Goal: Task Accomplishment & Management: Manage account settings

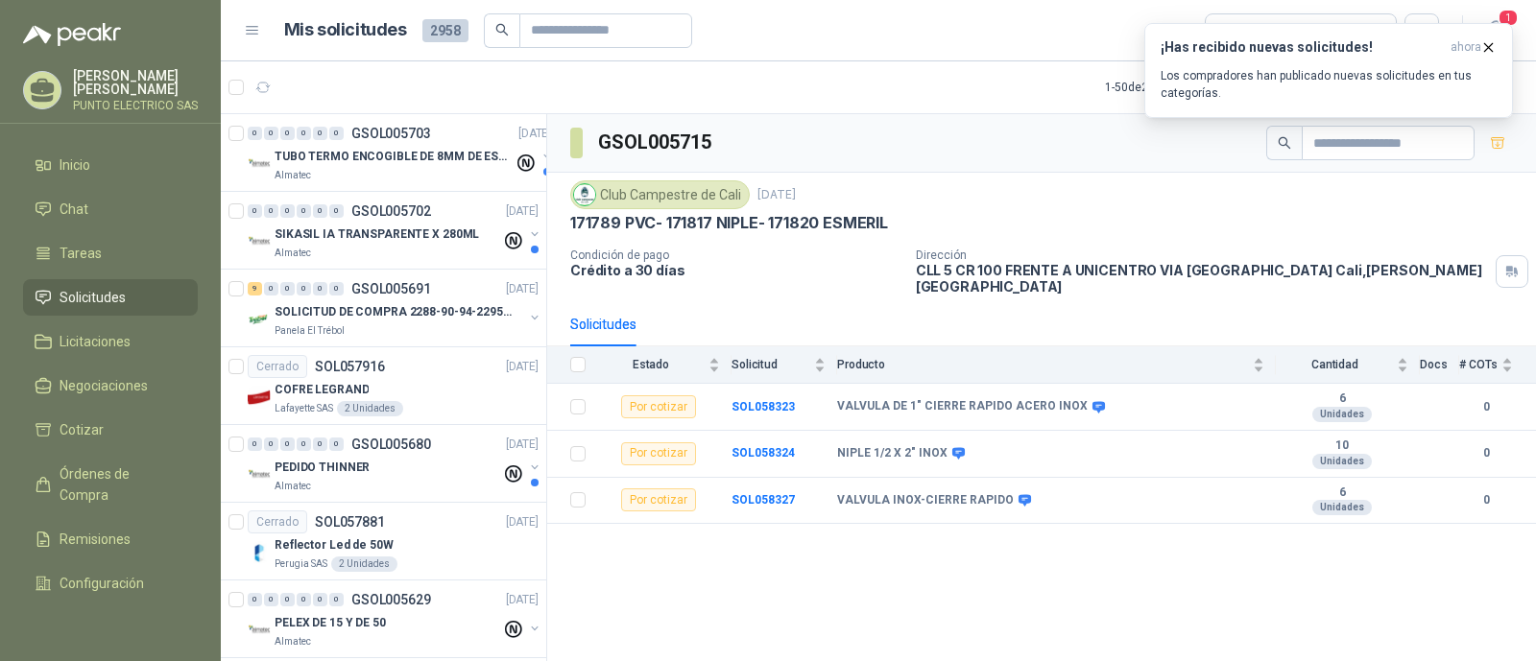
click at [1248, 79] on p "Los compradores han publicado nuevas solicitudes en tus categorías." at bounding box center [1329, 84] width 336 height 35
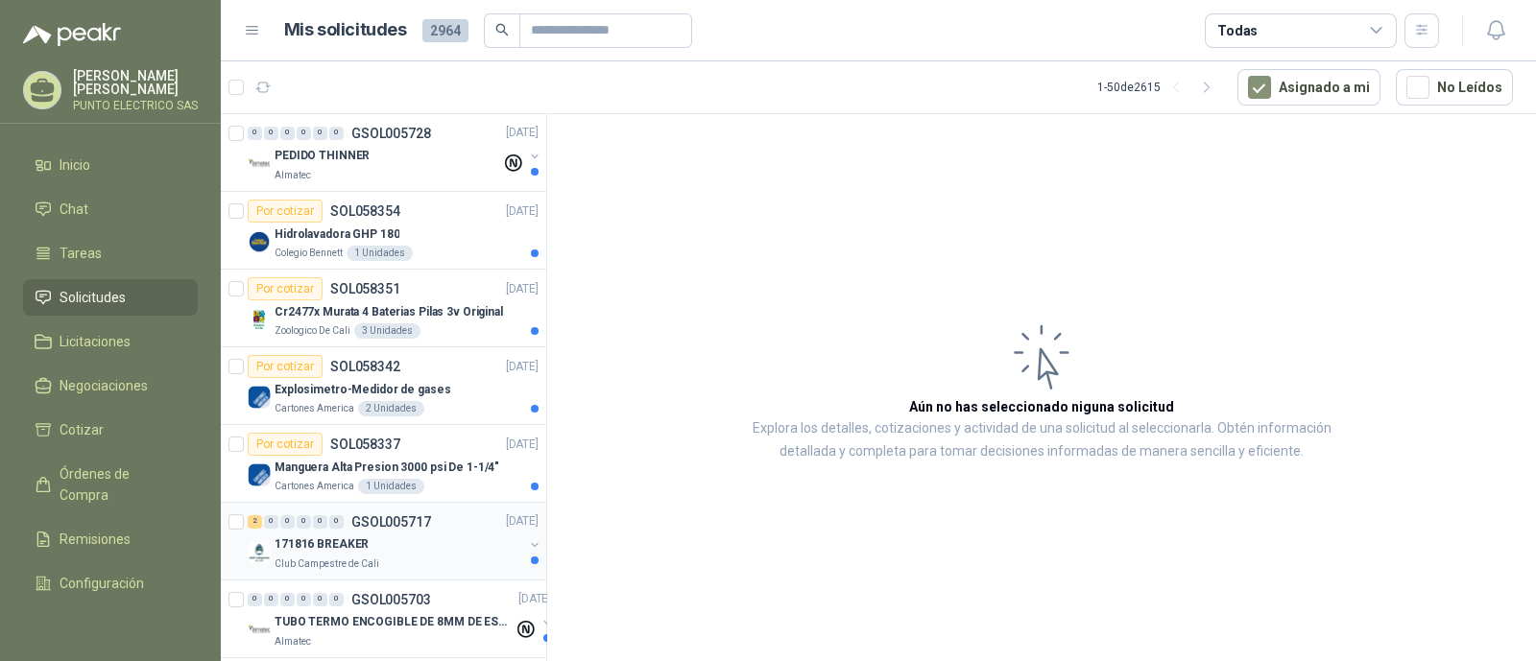
click at [453, 542] on div "171816 BREAKER" at bounding box center [399, 545] width 249 height 23
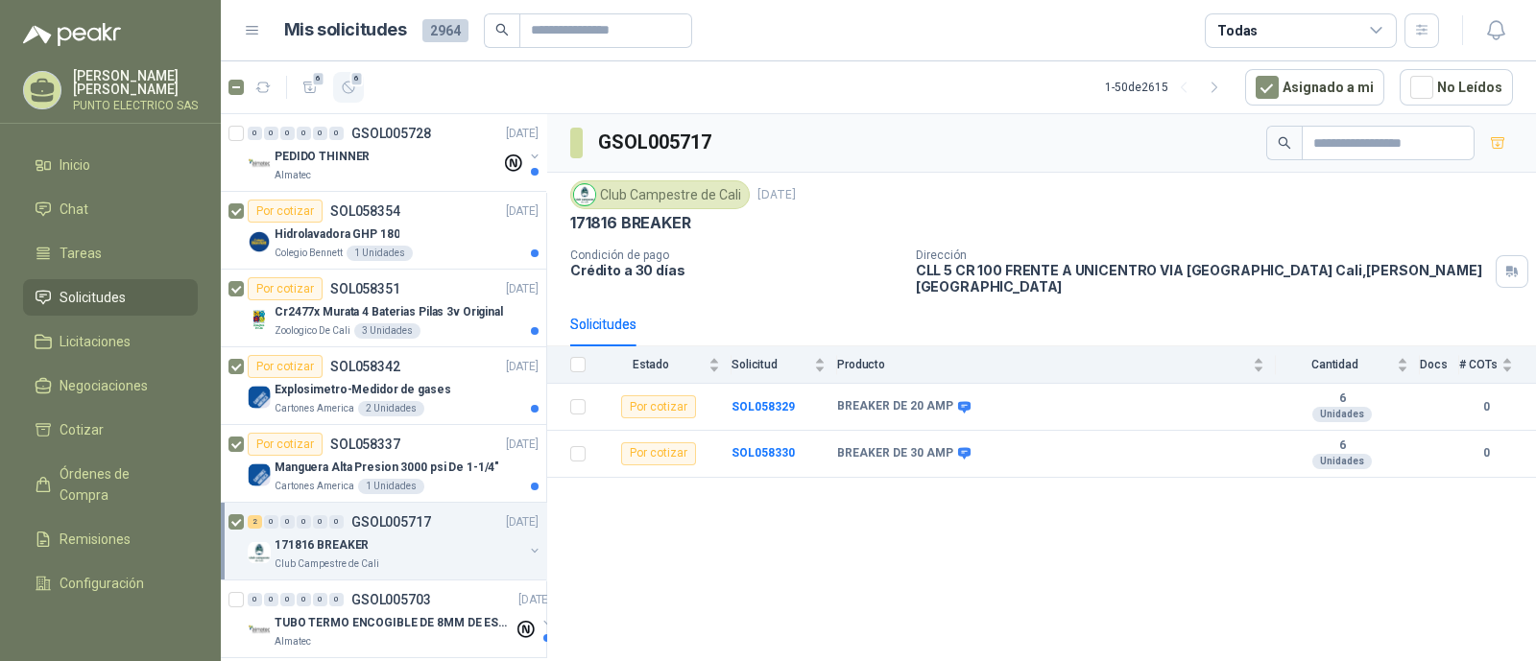
click at [348, 88] on icon "button" at bounding box center [349, 88] width 16 height 16
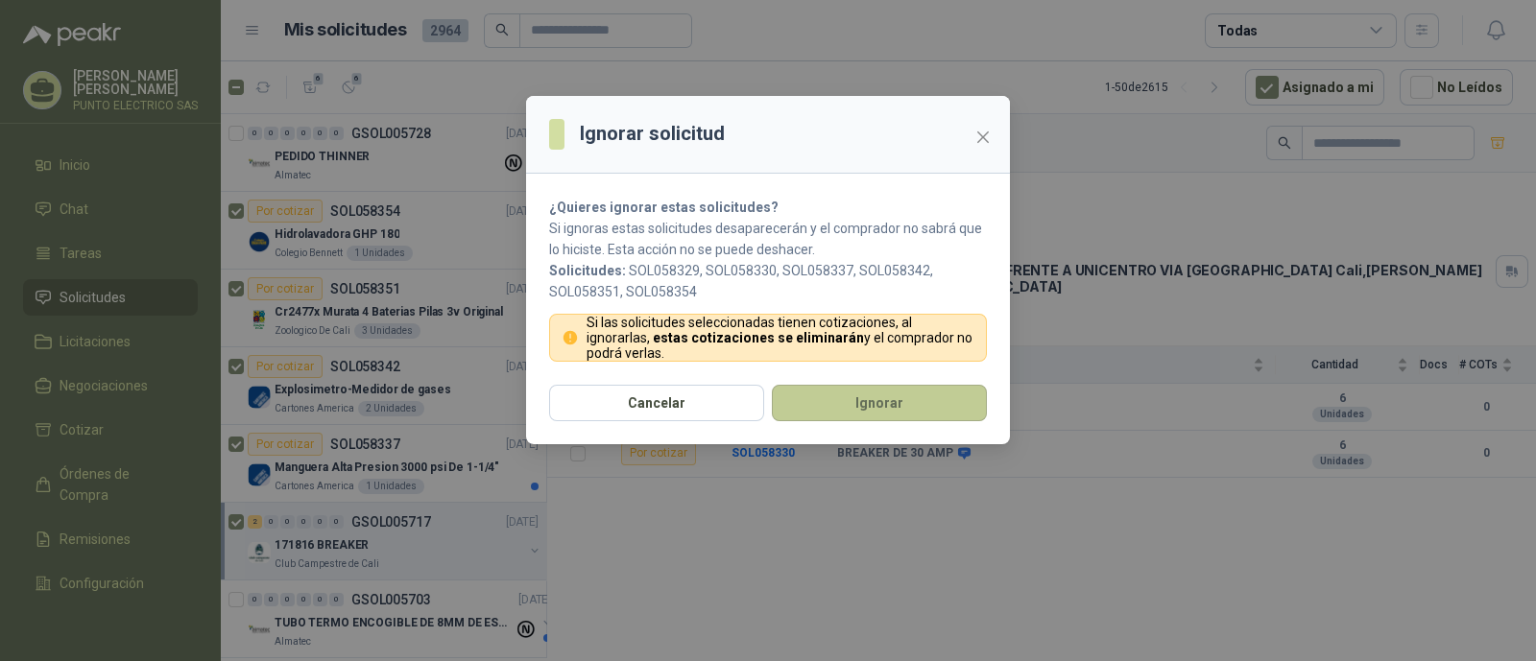
click at [886, 396] on button "Ignorar" at bounding box center [879, 403] width 215 height 36
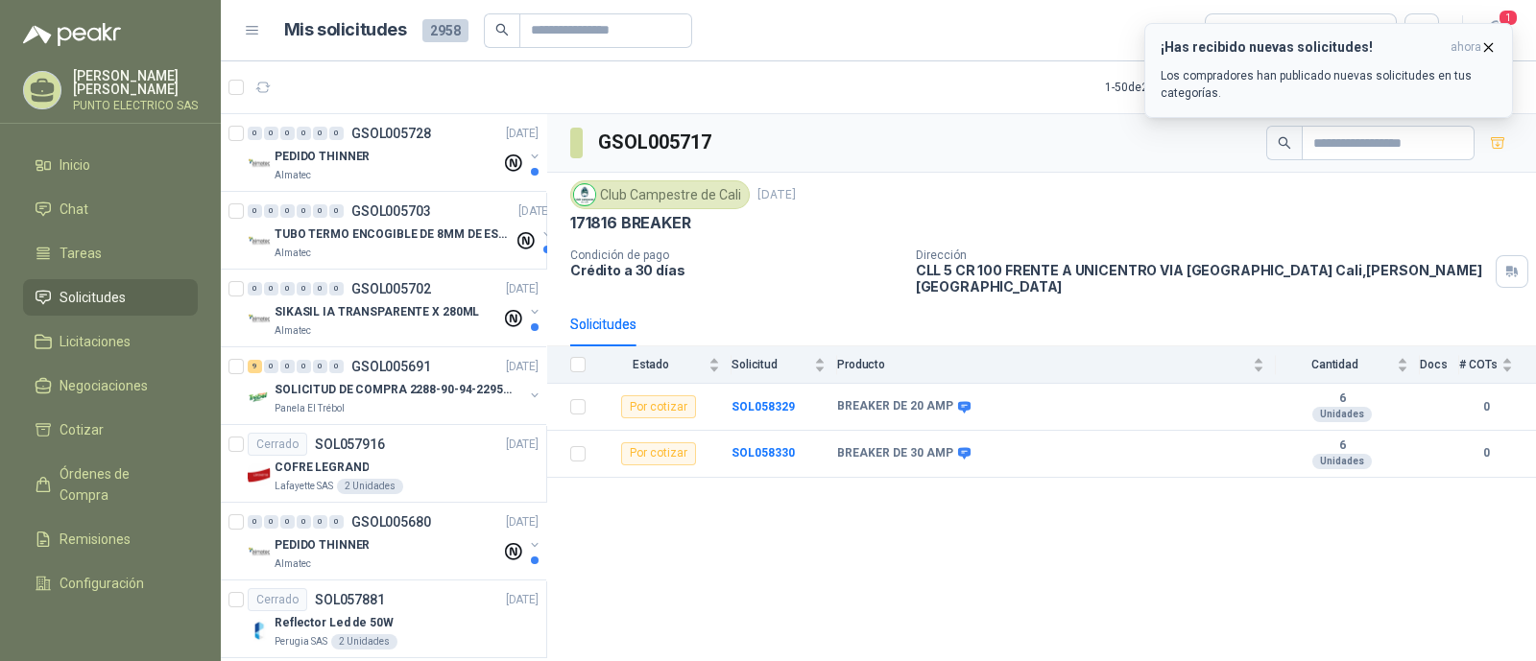
click at [1317, 71] on p "Los compradores han publicado nuevas solicitudes en tus categorías." at bounding box center [1329, 84] width 336 height 35
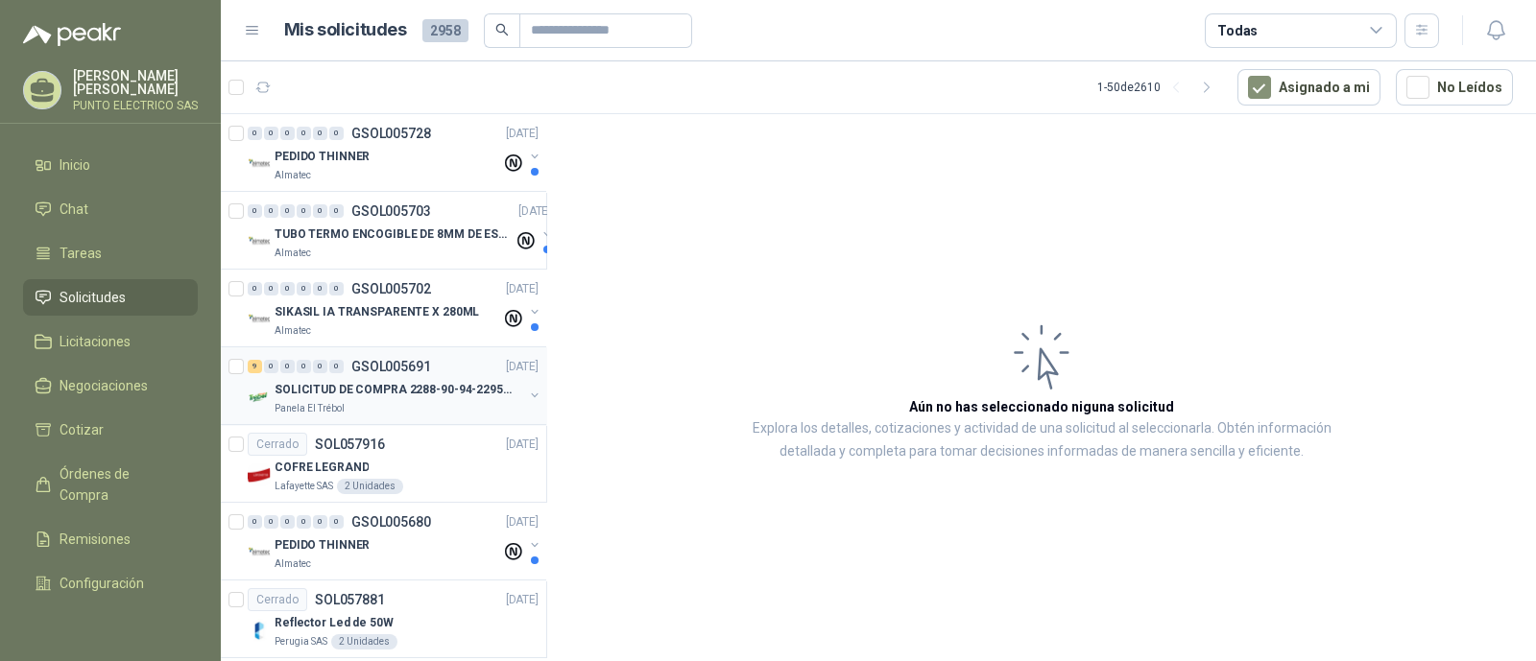
click at [384, 381] on p "SOLICITUD DE COMPRA 2288-90-94-2295-96-2301-02-04" at bounding box center [394, 390] width 239 height 18
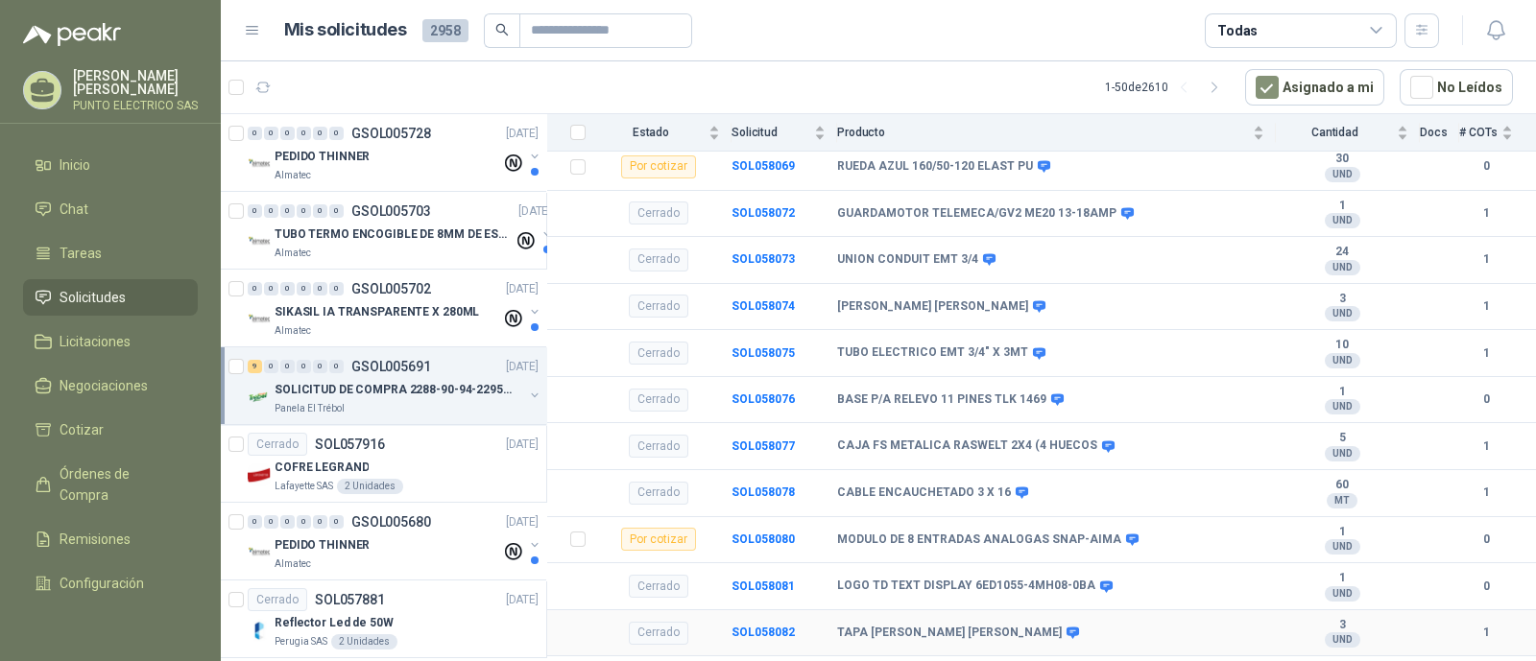
scroll to position [1660, 0]
